Goal: Navigation & Orientation: Go to known website

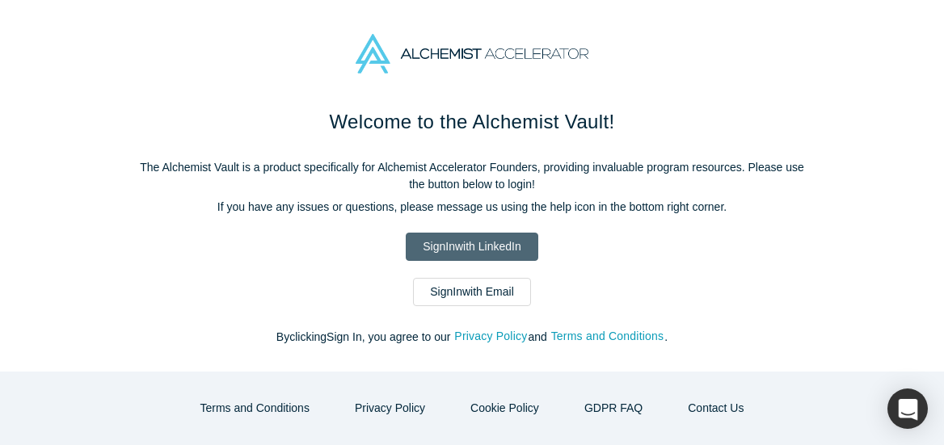
click at [456, 248] on link "Sign In with LinkedIn" at bounding box center [472, 247] width 132 height 28
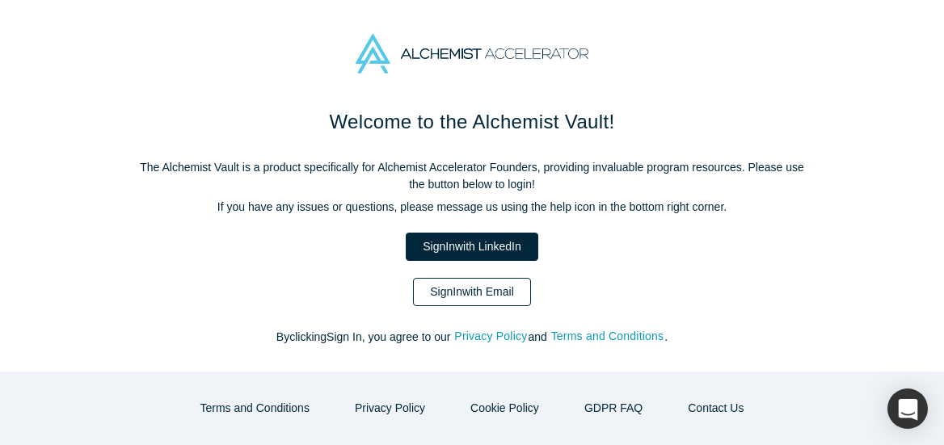
click at [489, 293] on link "Sign In with Email" at bounding box center [472, 292] width 118 height 28
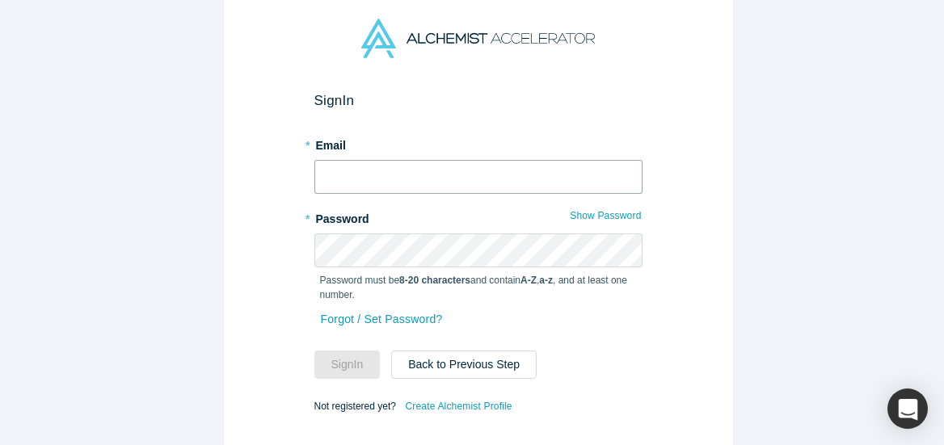
click at [438, 171] on input "text" at bounding box center [478, 177] width 328 height 34
type input "[EMAIL_ADDRESS][DOMAIN_NAME]"
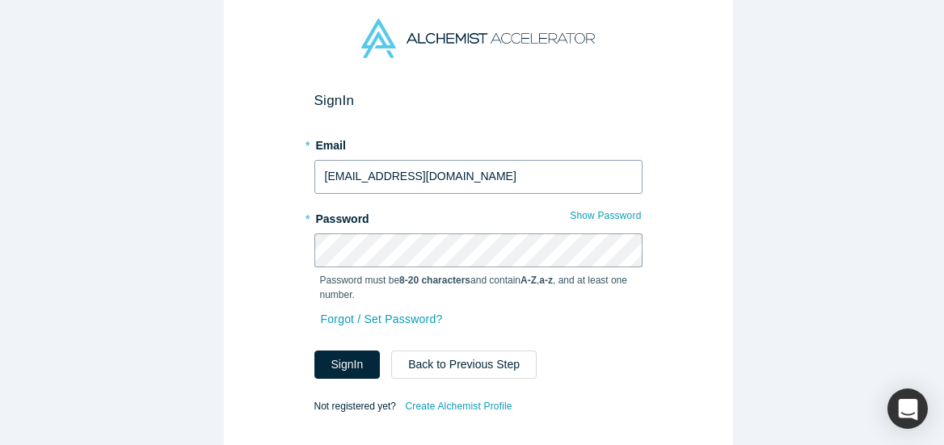
click at [314, 351] on button "Sign In" at bounding box center [347, 365] width 66 height 28
